Goal: Task Accomplishment & Management: Use online tool/utility

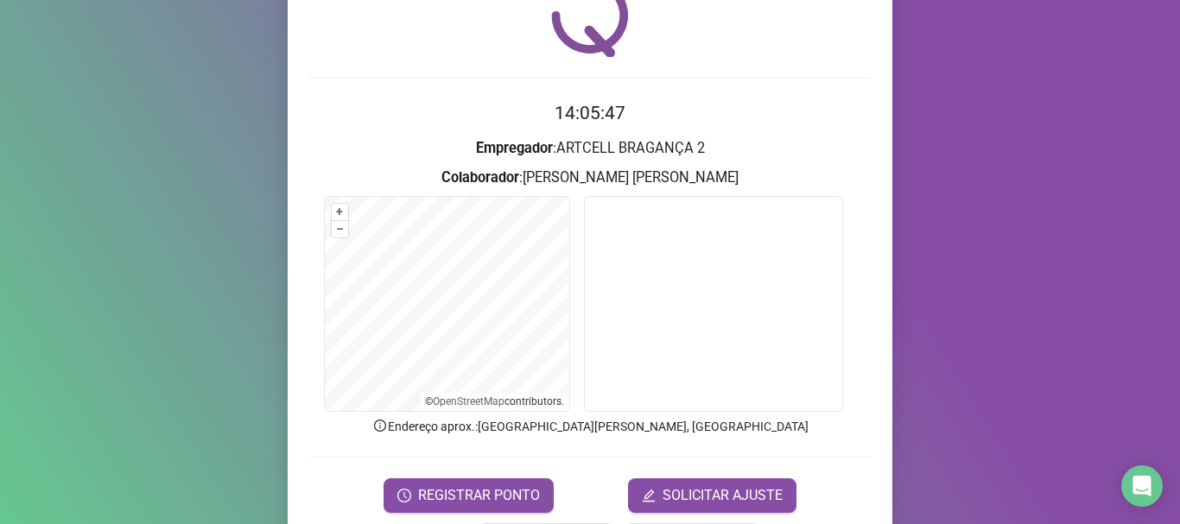
scroll to position [150, 0]
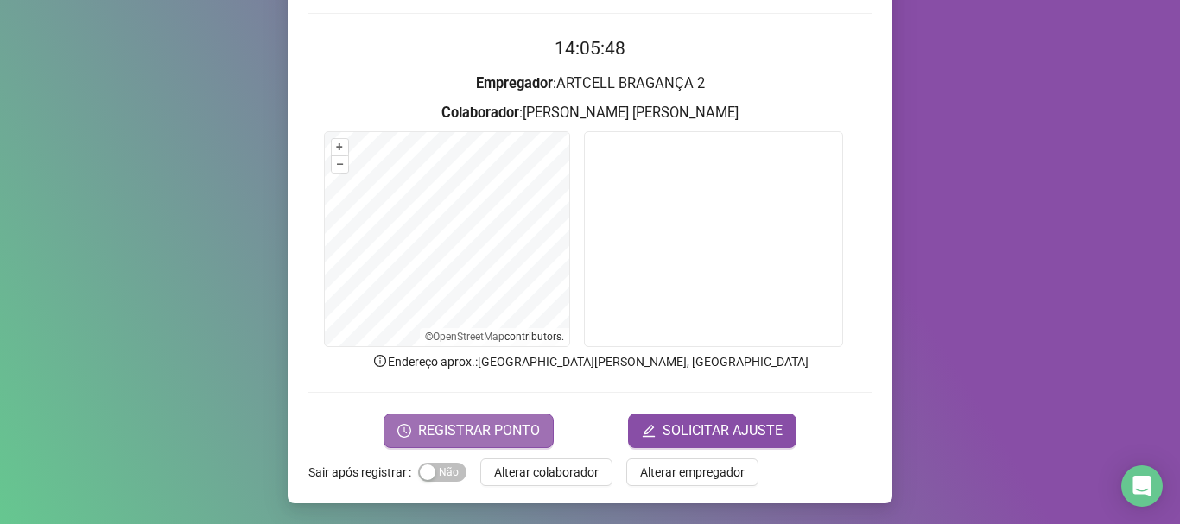
click at [494, 427] on span "REGISTRAR PONTO" at bounding box center [479, 431] width 122 height 21
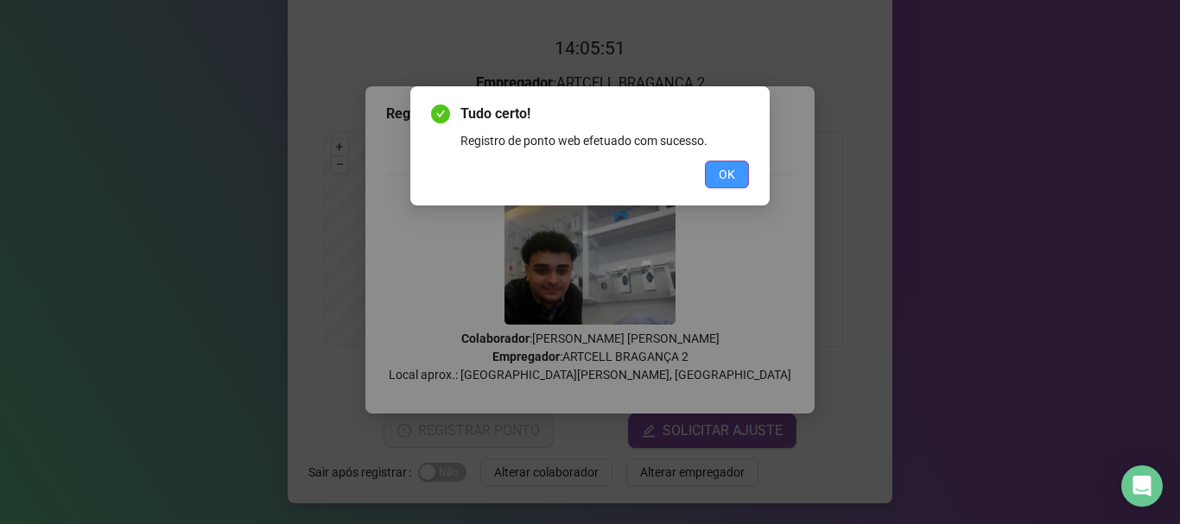
click at [723, 182] on span "OK" at bounding box center [726, 174] width 16 height 19
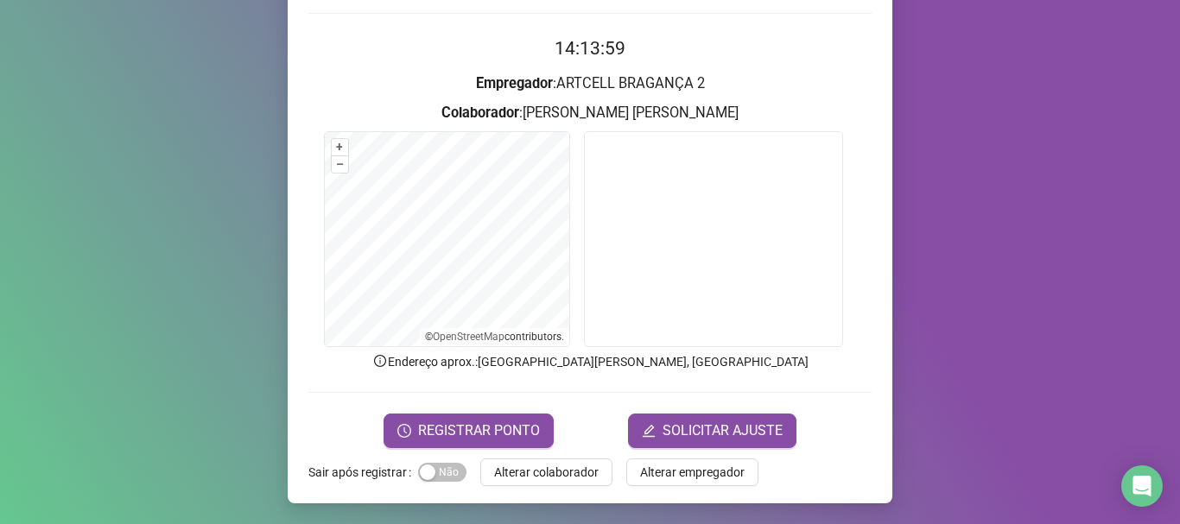
drag, startPoint x: 559, startPoint y: 465, endPoint x: 570, endPoint y: 402, distance: 63.2
click at [557, 465] on span "Alterar colaborador" at bounding box center [546, 472] width 104 height 19
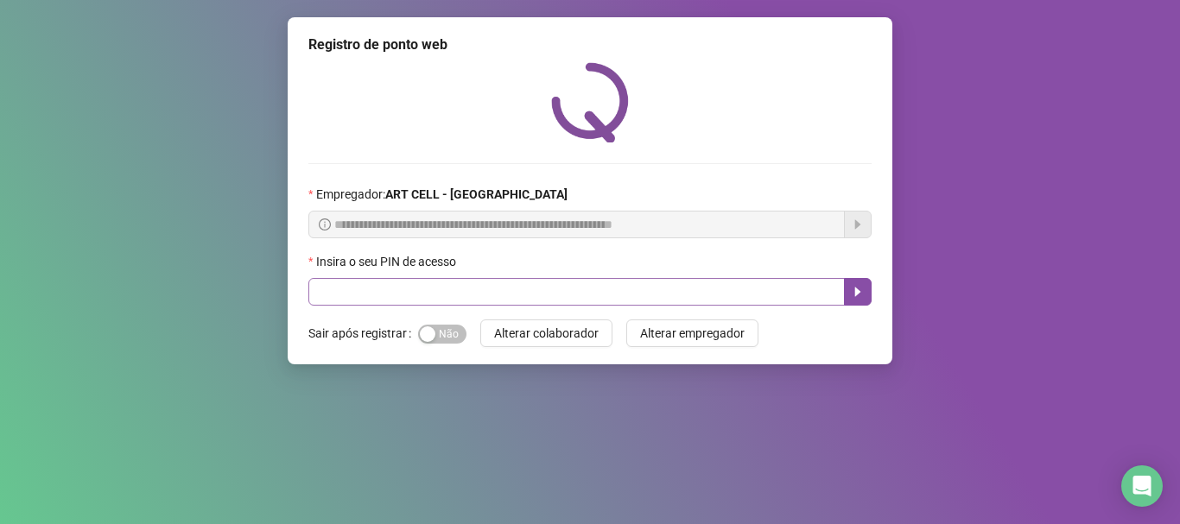
scroll to position [0, 0]
click at [636, 285] on input "text" at bounding box center [576, 292] width 536 height 28
type input "*****"
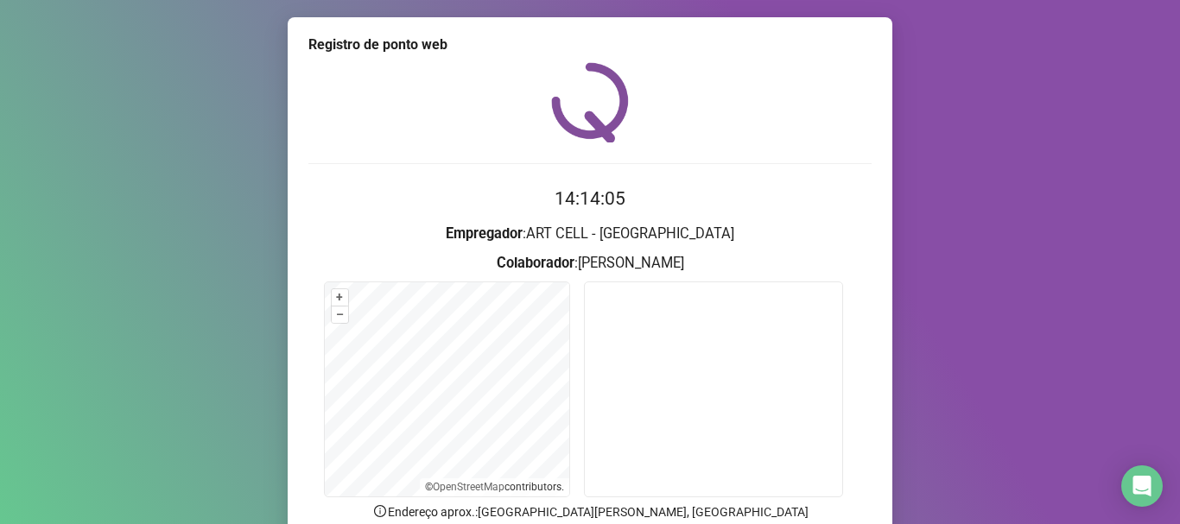
scroll to position [150, 0]
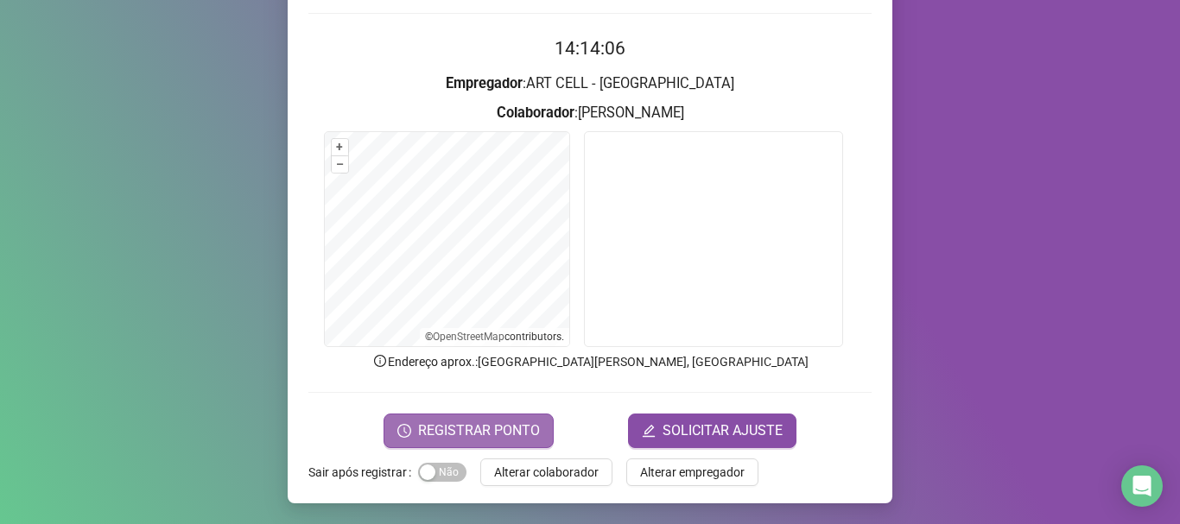
click at [509, 436] on span "REGISTRAR PONTO" at bounding box center [479, 431] width 122 height 21
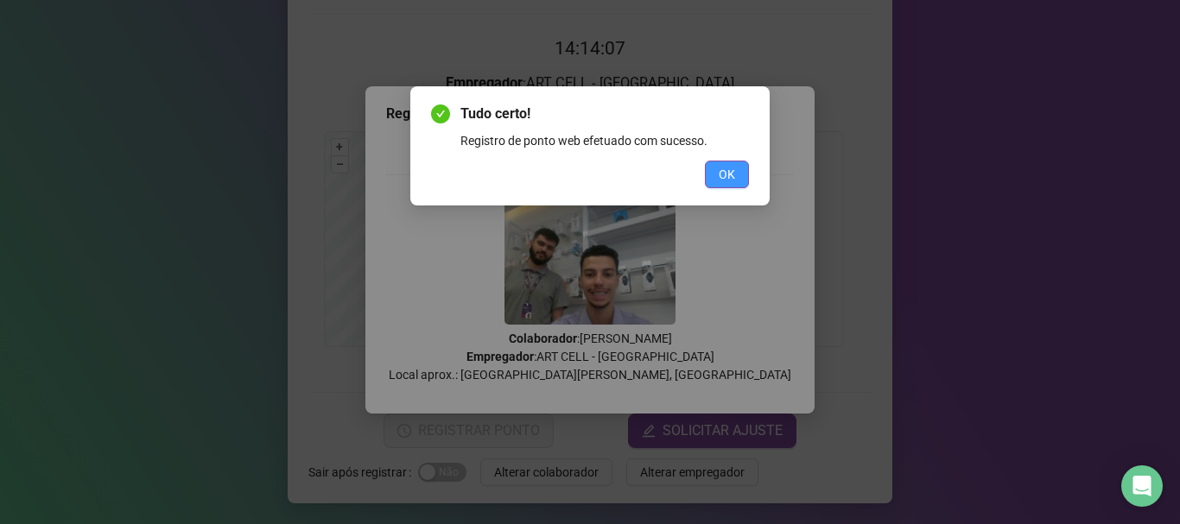
click at [725, 182] on span "OK" at bounding box center [726, 174] width 16 height 19
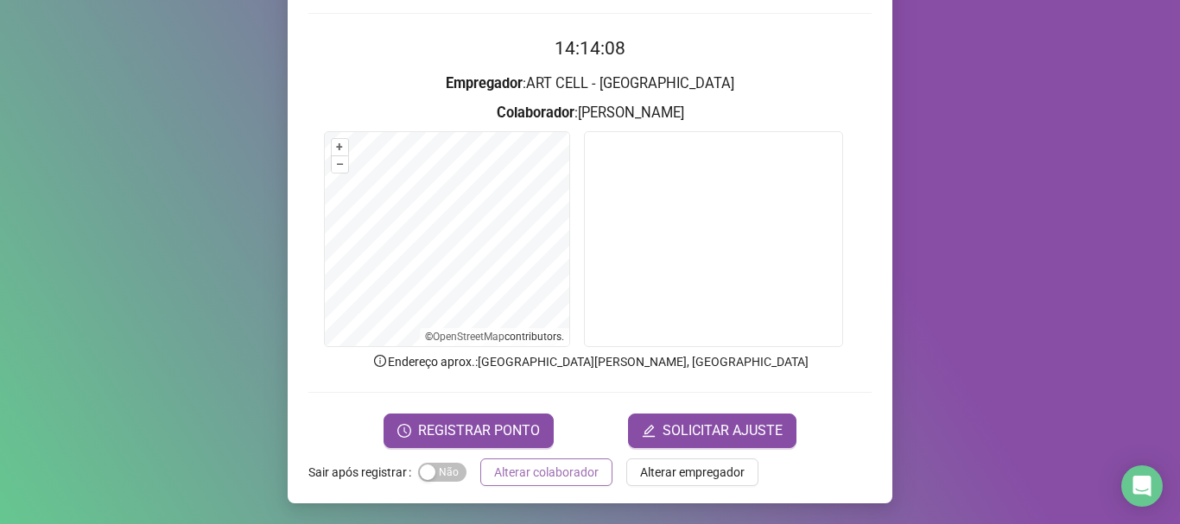
click at [585, 467] on span "Alterar colaborador" at bounding box center [546, 472] width 104 height 19
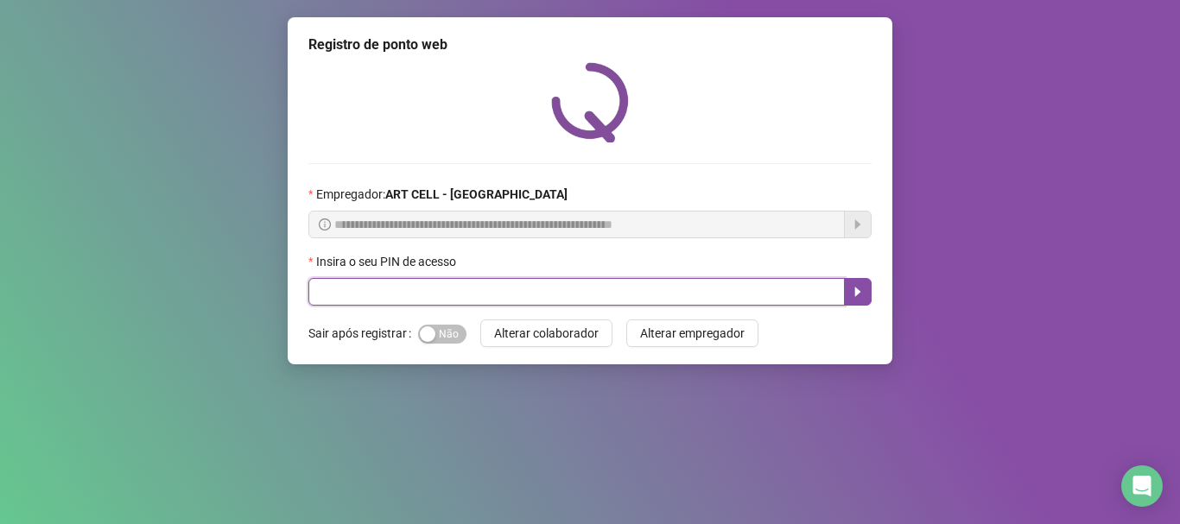
click at [564, 295] on input "text" at bounding box center [576, 292] width 536 height 28
type input "*****"
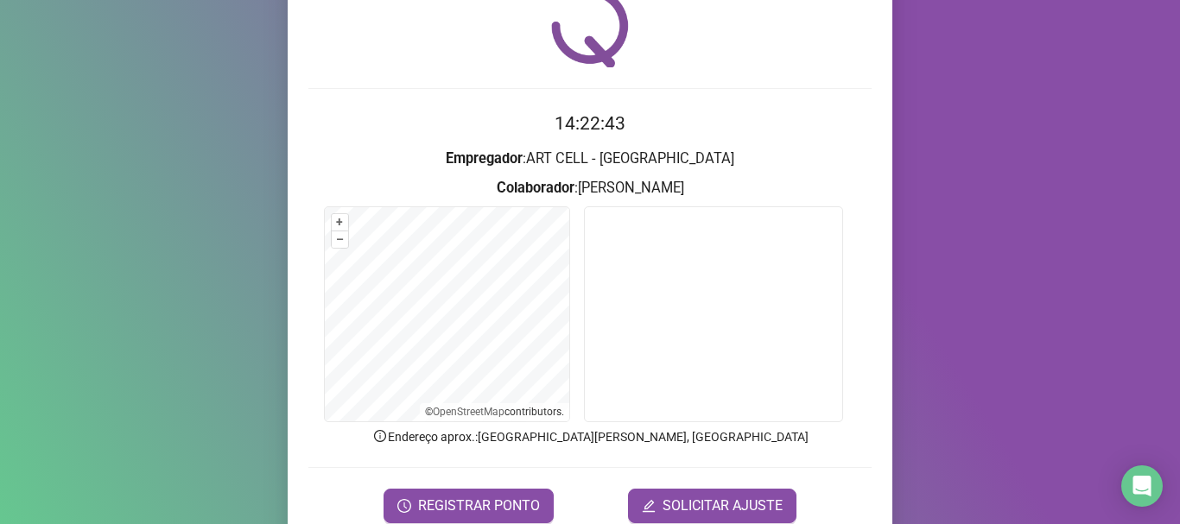
scroll to position [150, 0]
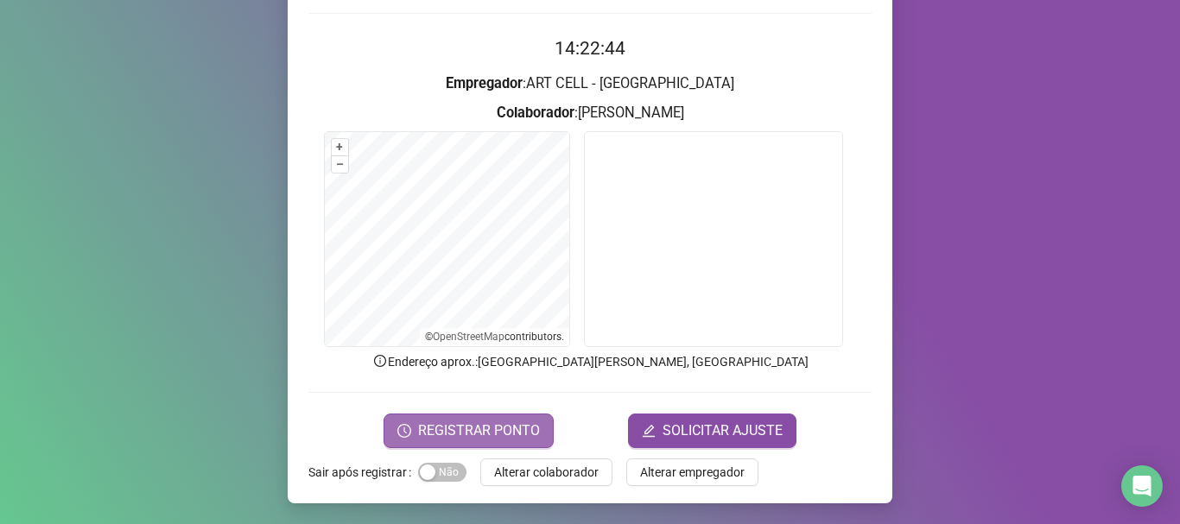
click at [508, 422] on span "REGISTRAR PONTO" at bounding box center [479, 431] width 122 height 21
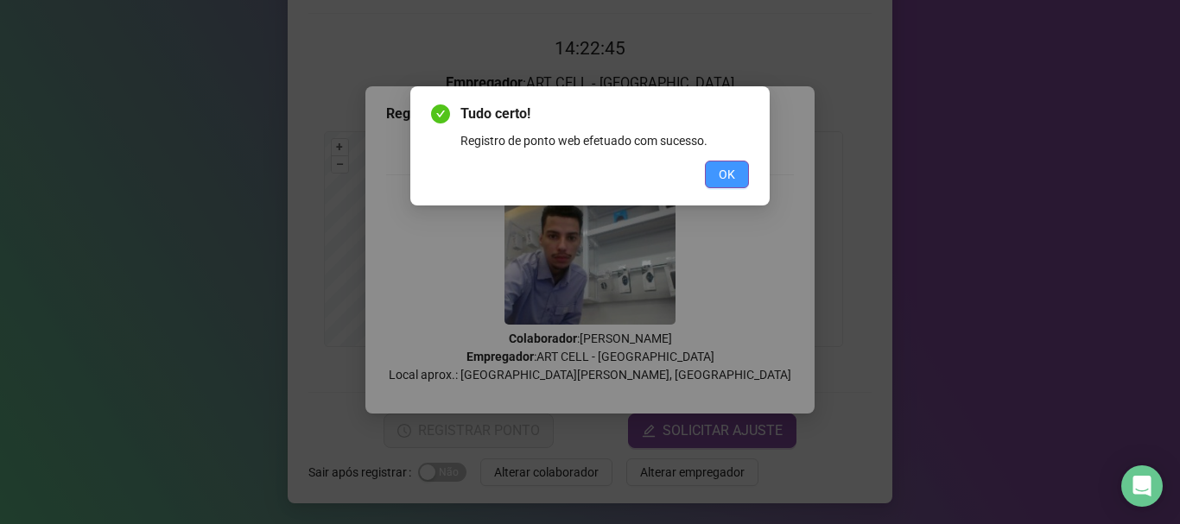
click at [727, 183] on span "OK" at bounding box center [726, 174] width 16 height 19
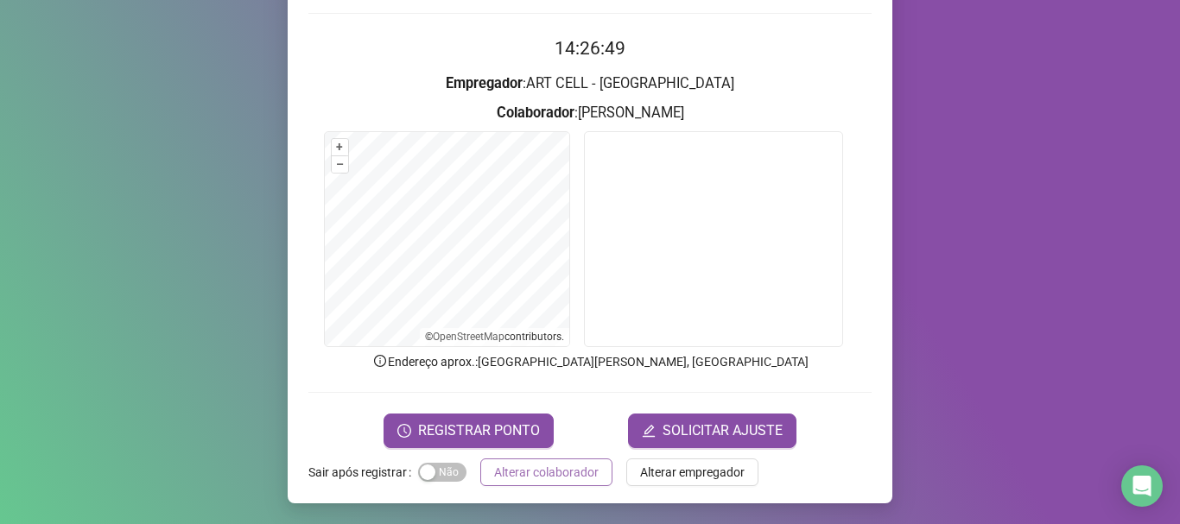
click at [541, 468] on span "Alterar colaborador" at bounding box center [546, 472] width 104 height 19
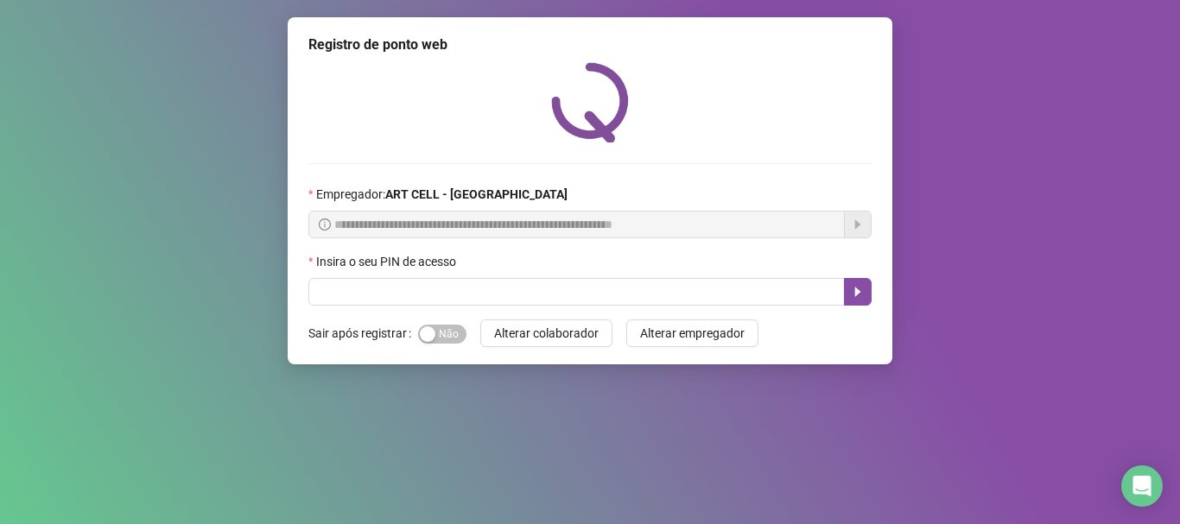
scroll to position [0, 0]
